Goal: Task Accomplishment & Management: Manage account settings

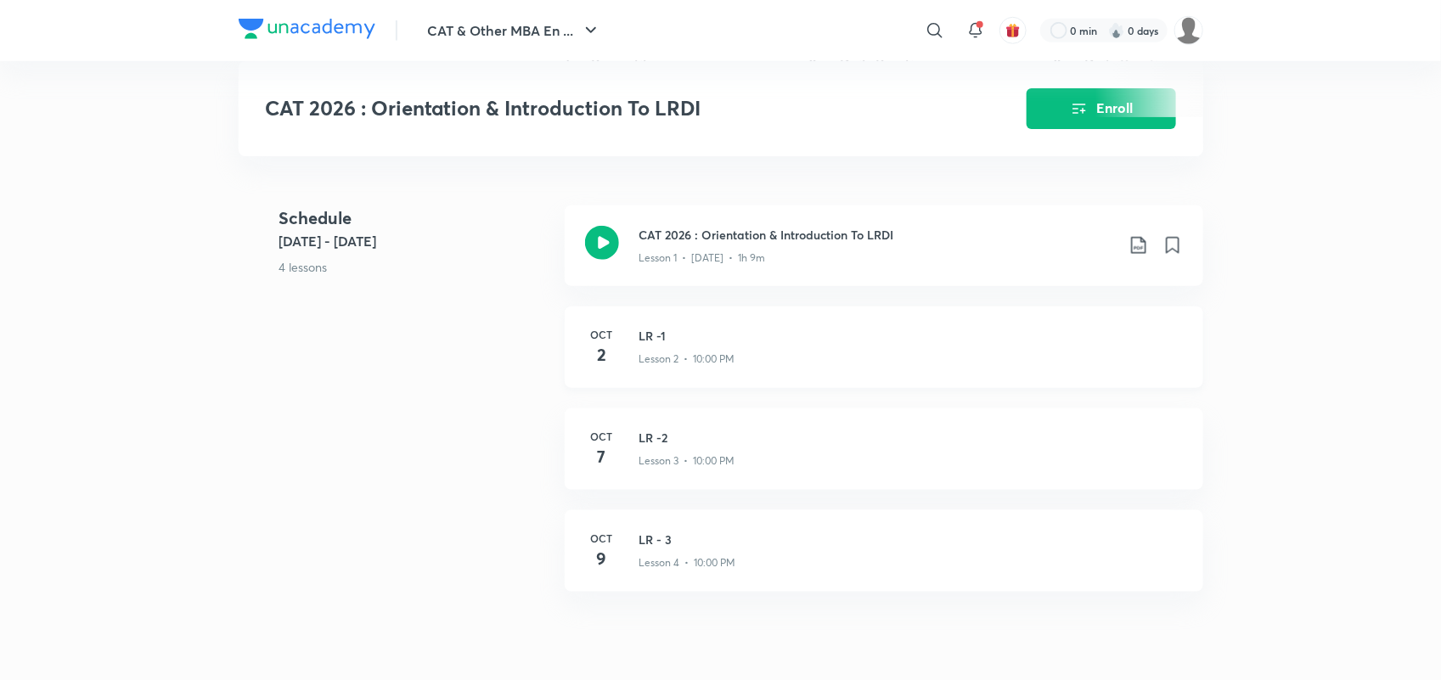
scroll to position [686, 0]
click at [723, 138] on div "CAT 2026 : Orientation & Introduction To LRDI Enroll" at bounding box center [721, 108] width 965 height 95
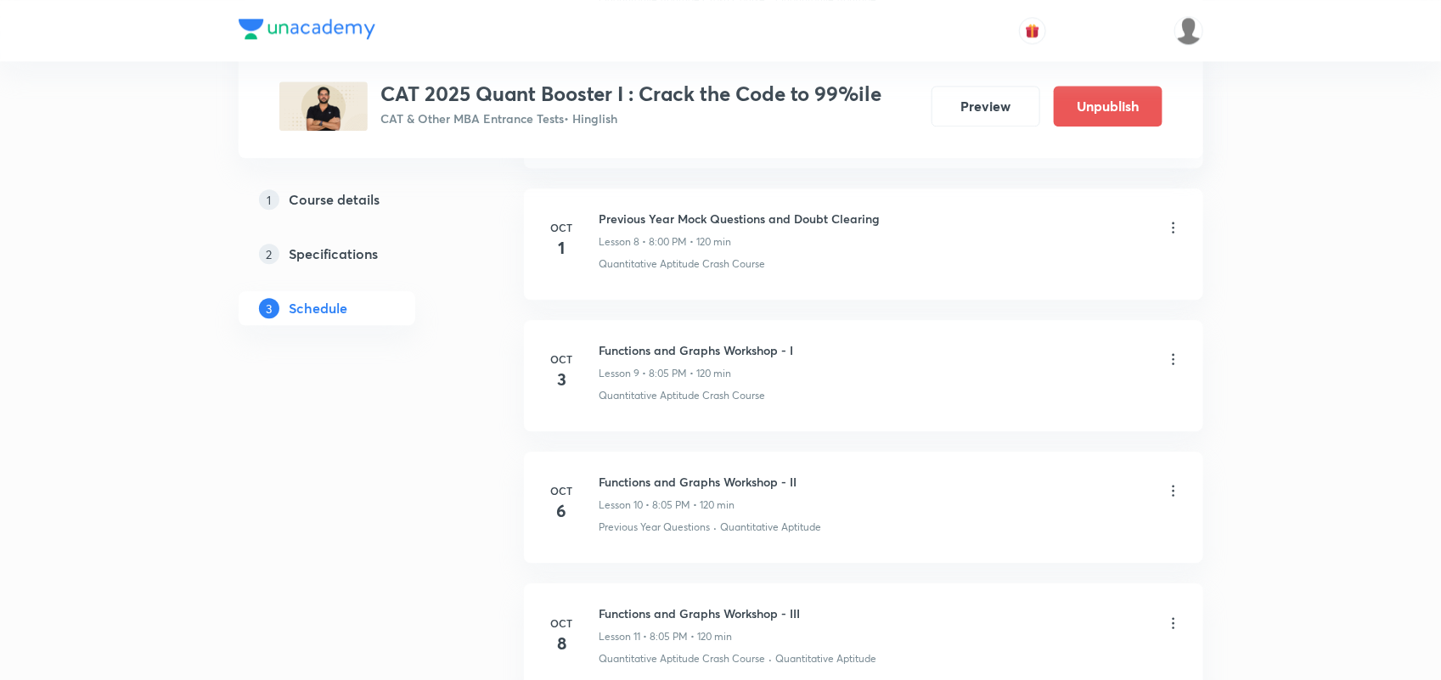
scroll to position [1874, 0]
click at [1172, 231] on icon at bounding box center [1173, 228] width 17 height 17
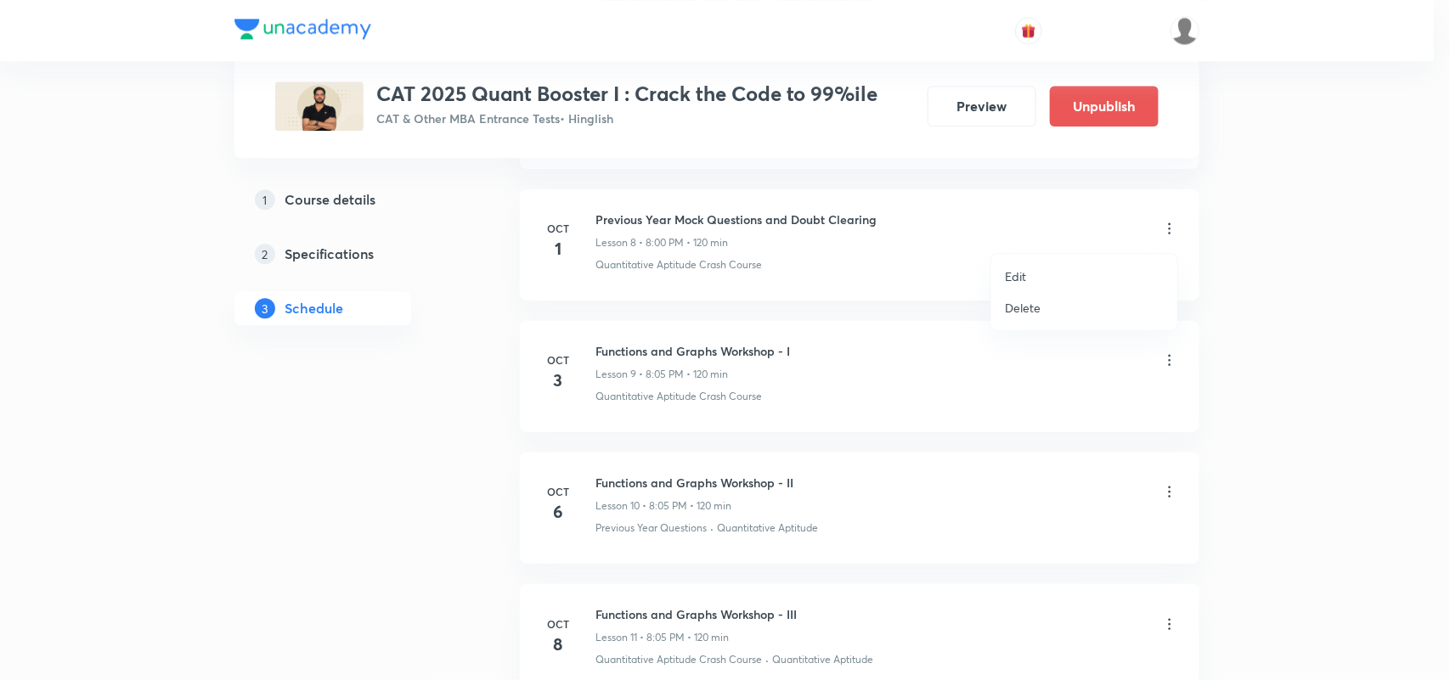
click at [1056, 262] on li "Edit" at bounding box center [1084, 276] width 186 height 31
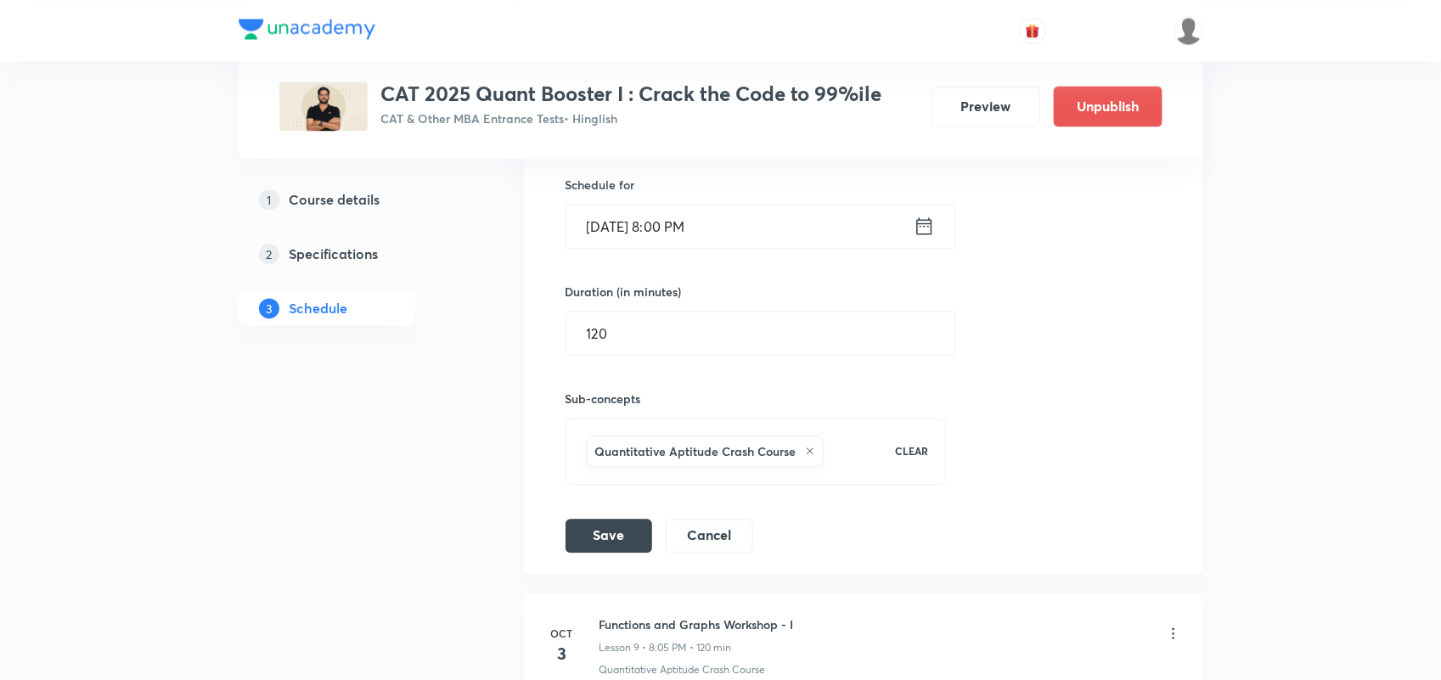
scroll to position [1467, 0]
click at [934, 239] on icon at bounding box center [924, 229] width 21 height 24
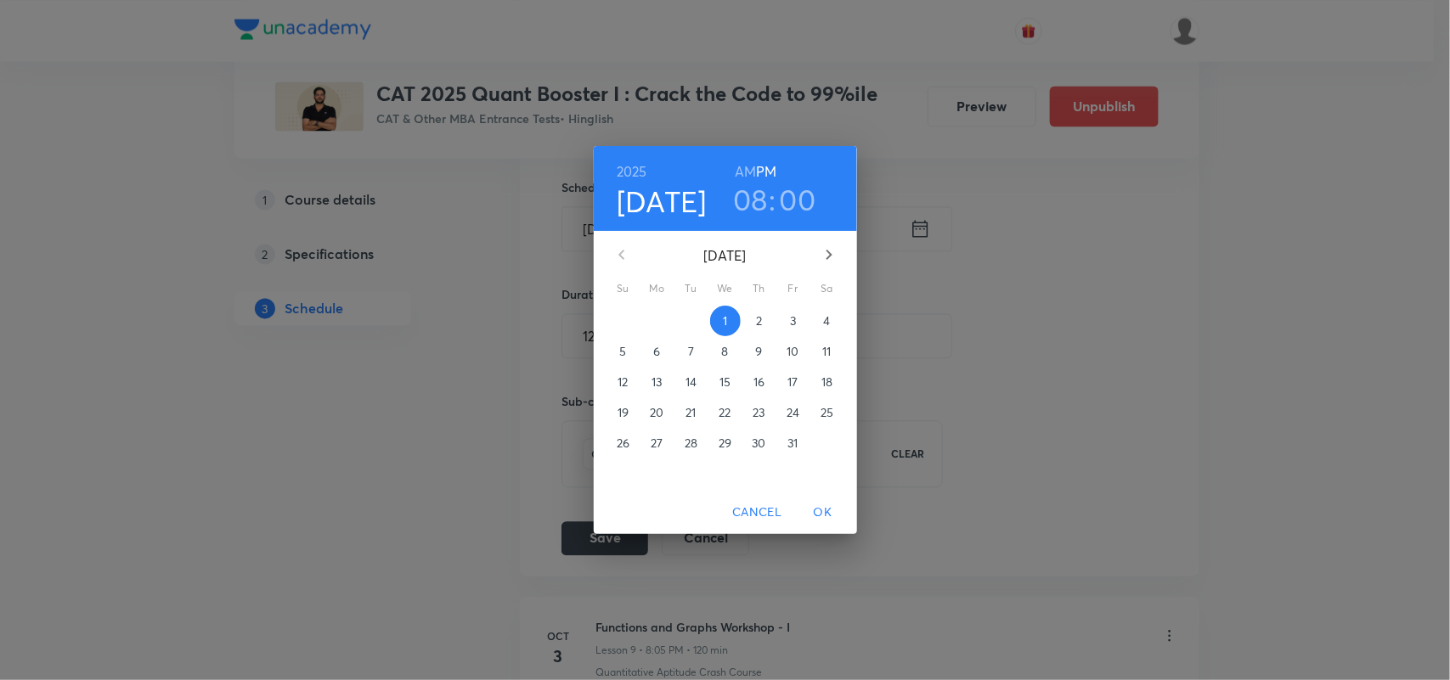
click at [753, 320] on span "2" at bounding box center [759, 321] width 31 height 17
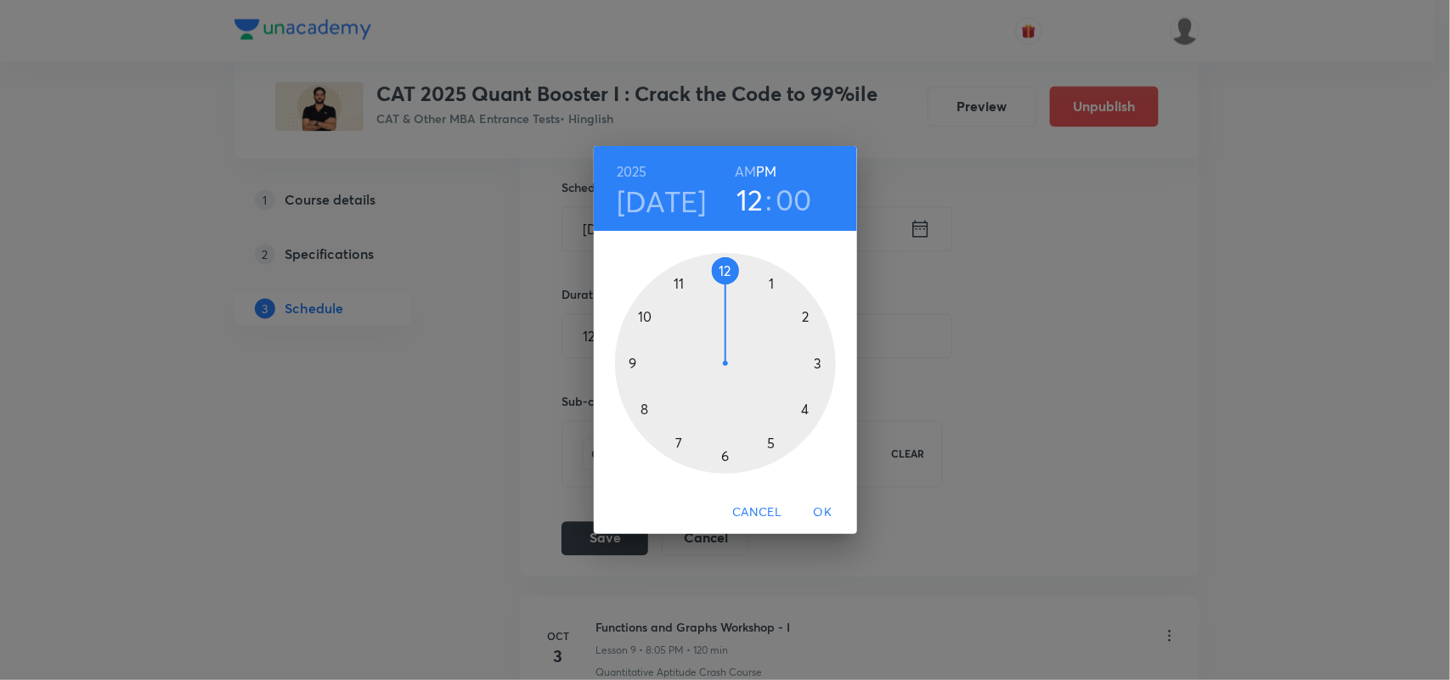
drag, startPoint x: 652, startPoint y: 413, endPoint x: 728, endPoint y: 308, distance: 129.0
click at [728, 308] on div at bounding box center [725, 363] width 221 height 221
click at [825, 508] on span "OK" at bounding box center [823, 512] width 41 height 21
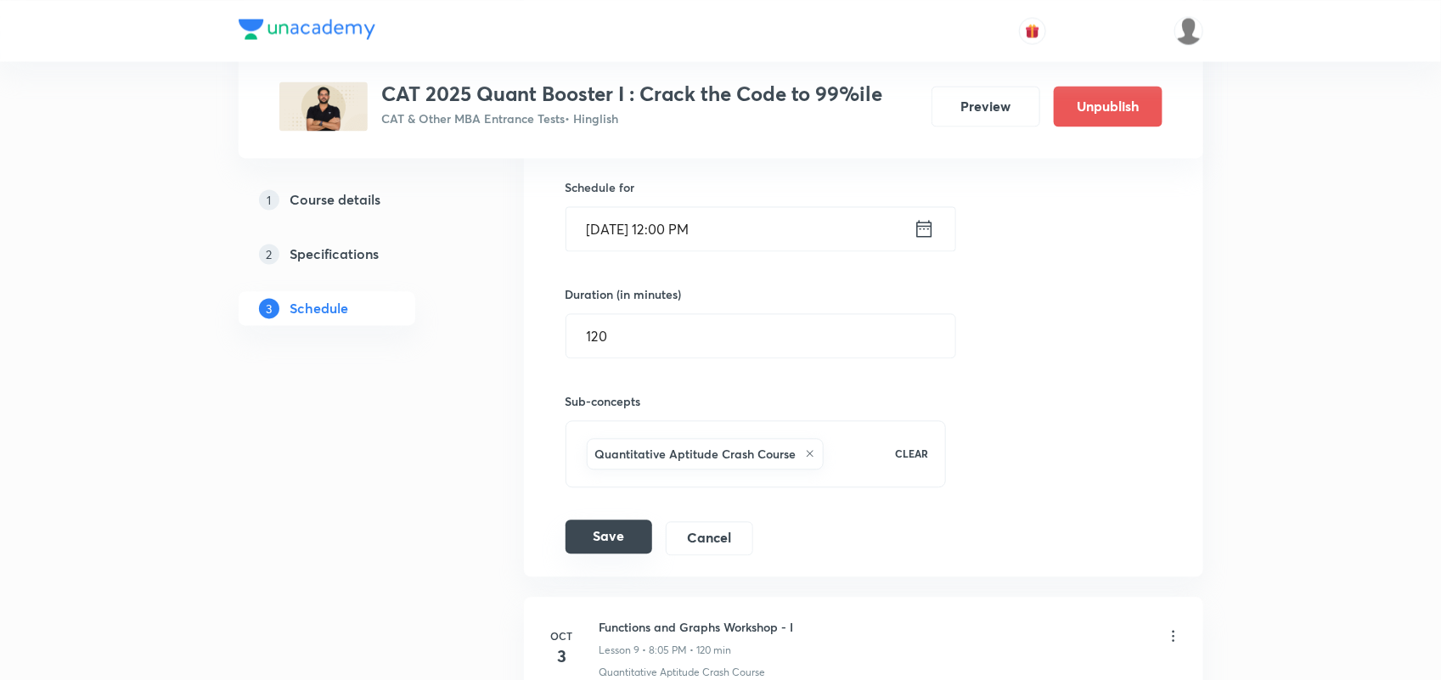
click at [614, 548] on button "Save" at bounding box center [609, 537] width 87 height 34
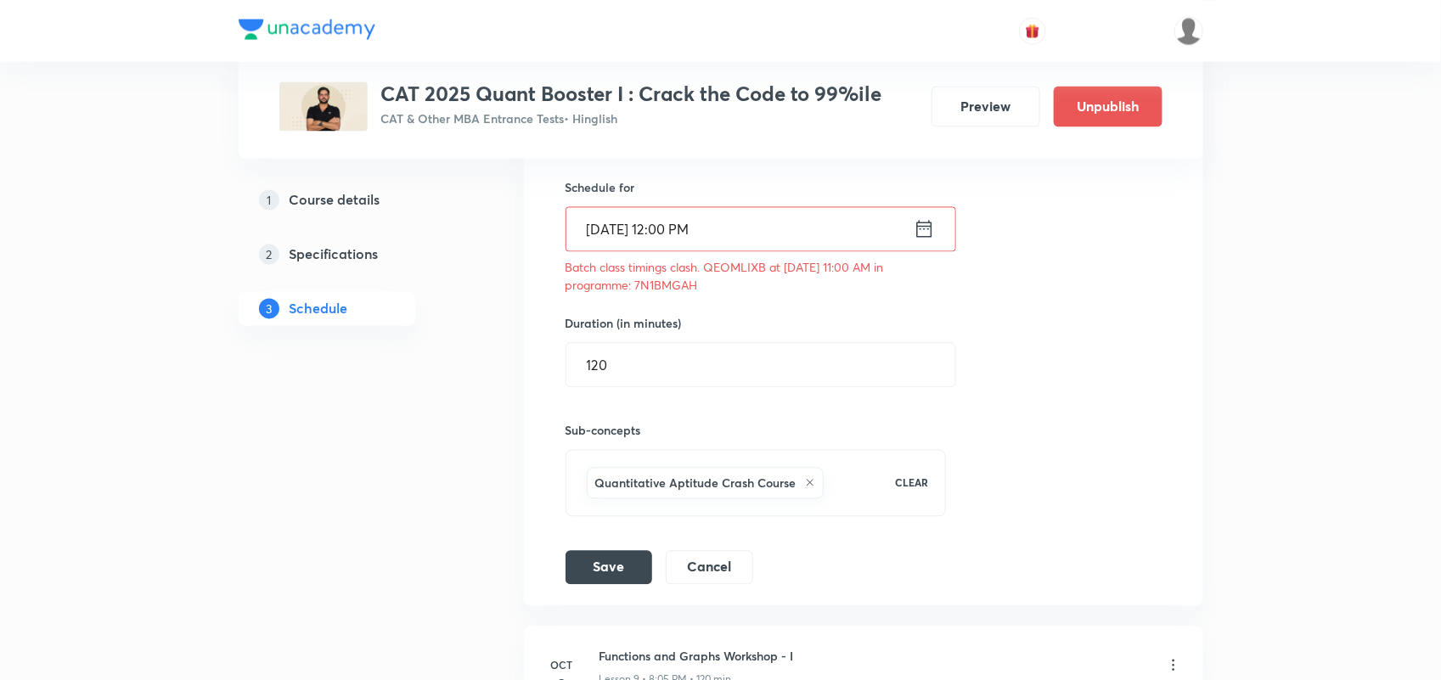
drag, startPoint x: 635, startPoint y: 290, endPoint x: 698, endPoint y: 294, distance: 63.8
click at [698, 294] on p "Batch class timings clash. QEOMLIXB at 02 Oct 2025 11:00 AM in programme: 7N1BM…" at bounding box center [756, 276] width 381 height 36
copy p "7N1BMGAH"
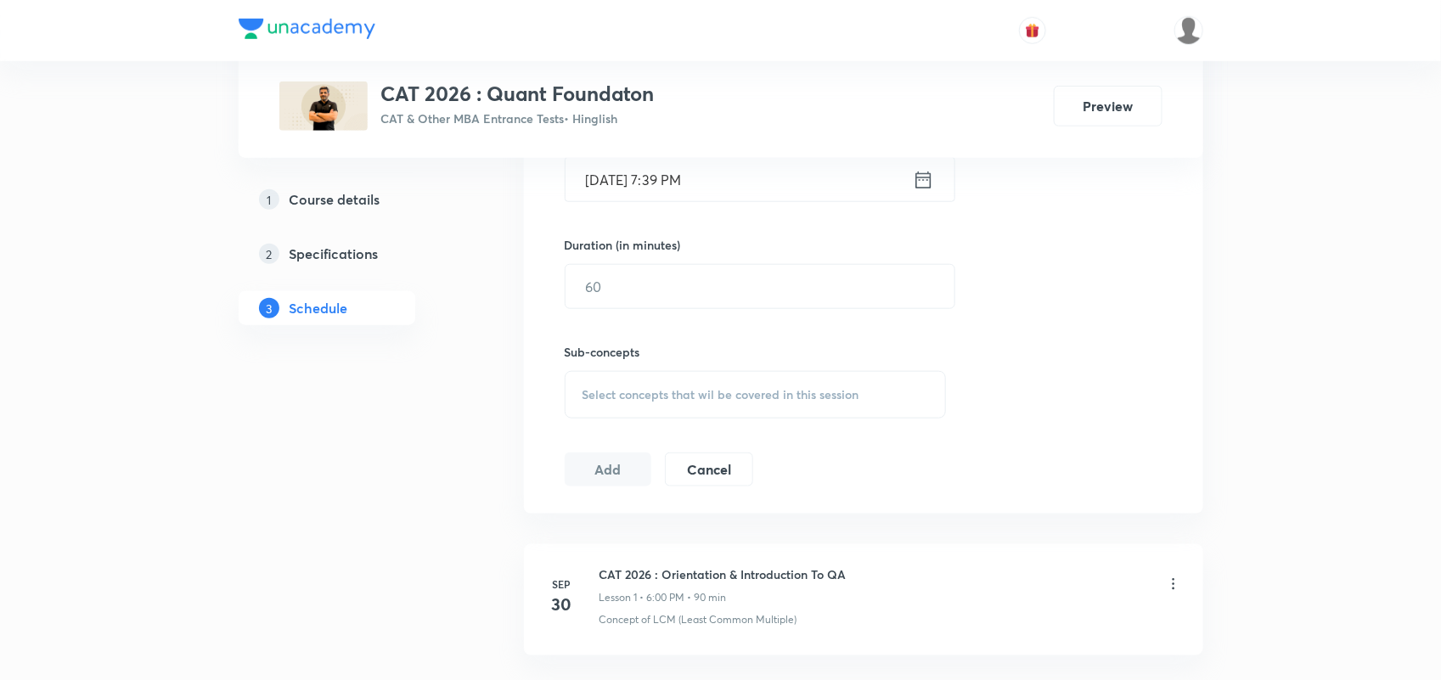
scroll to position [731, 0]
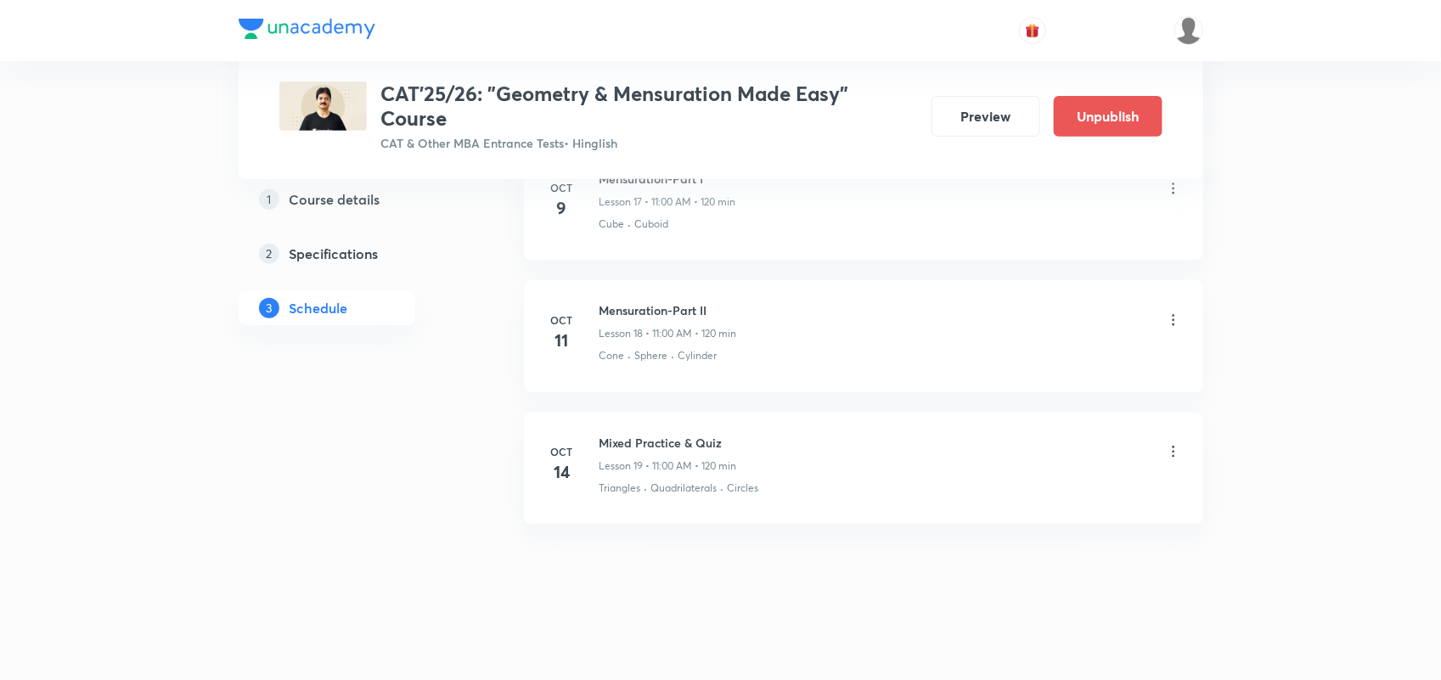
scroll to position [3132, 0]
